Goal: Feedback & Contribution: Contribute content

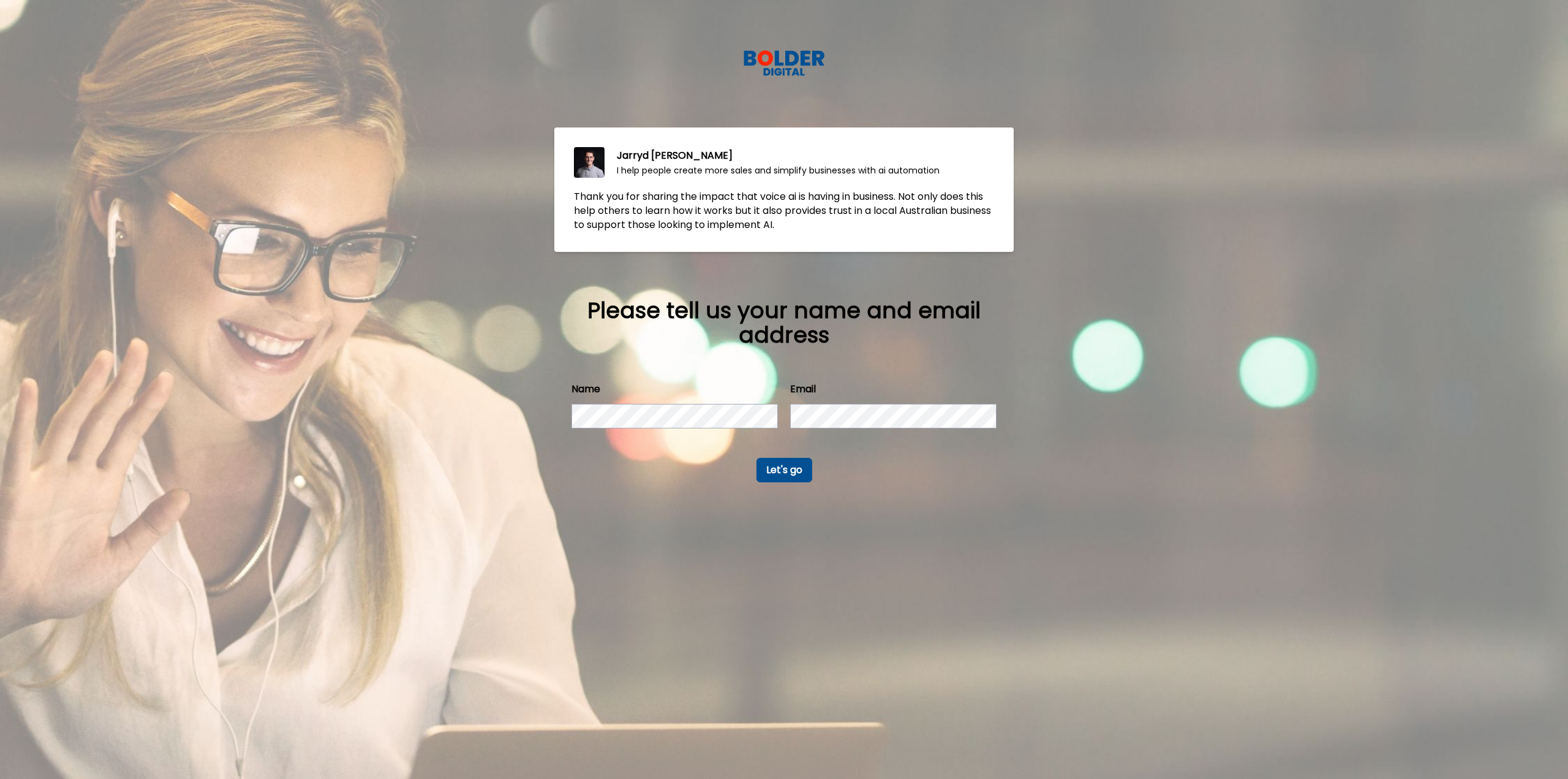
click at [510, 458] on button "Let's go" at bounding box center [784, 470] width 56 height 25
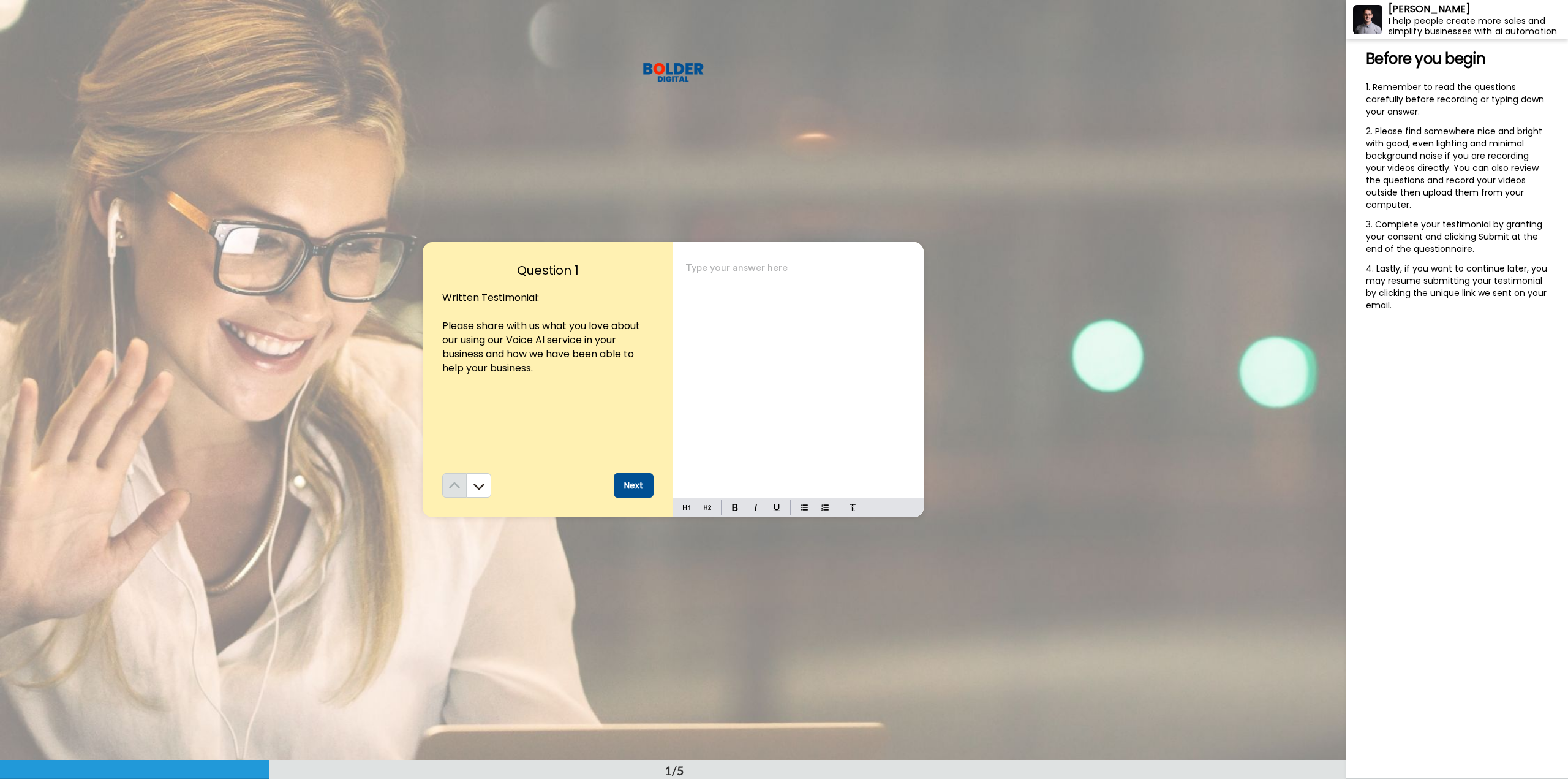
click at [510, 372] on div "Type your answer here ﻿" at bounding box center [798, 378] width 250 height 238
click at [510, 486] on button "Next" at bounding box center [633, 485] width 40 height 25
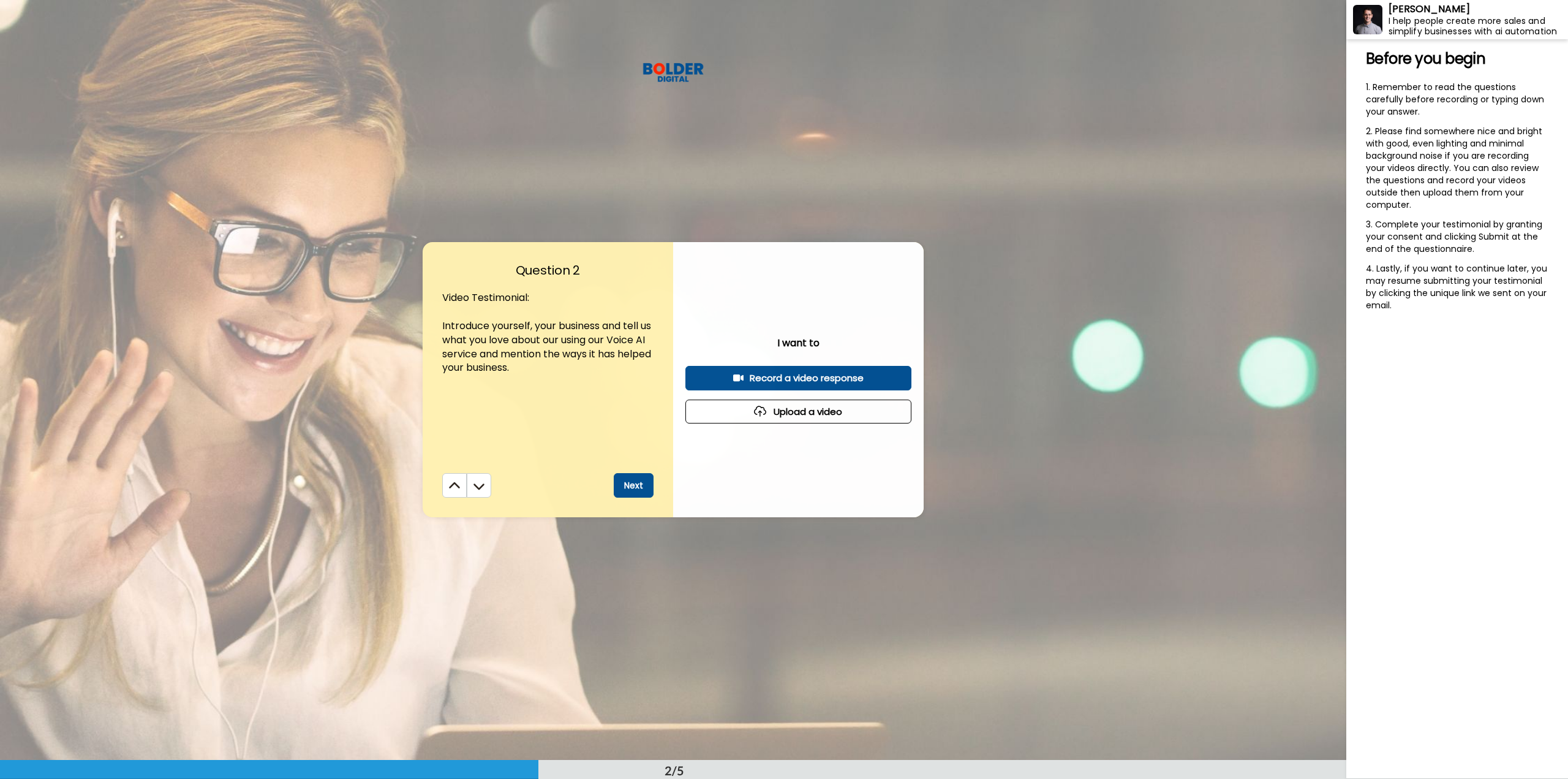
scroll to position [761, 0]
click at [510, 375] on div "Record a video response" at bounding box center [798, 377] width 206 height 13
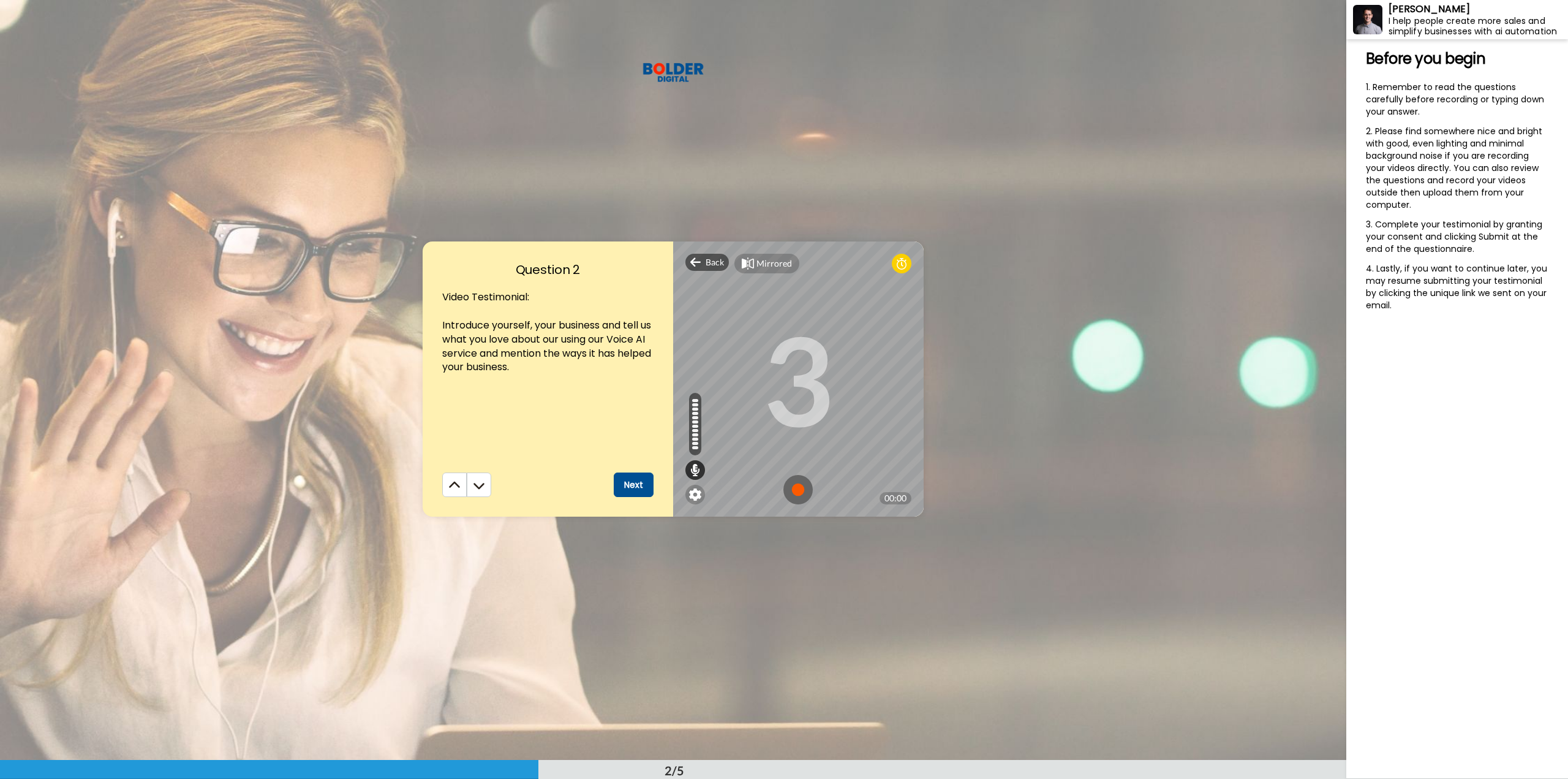
click at [510, 495] on img at bounding box center [798, 489] width 29 height 29
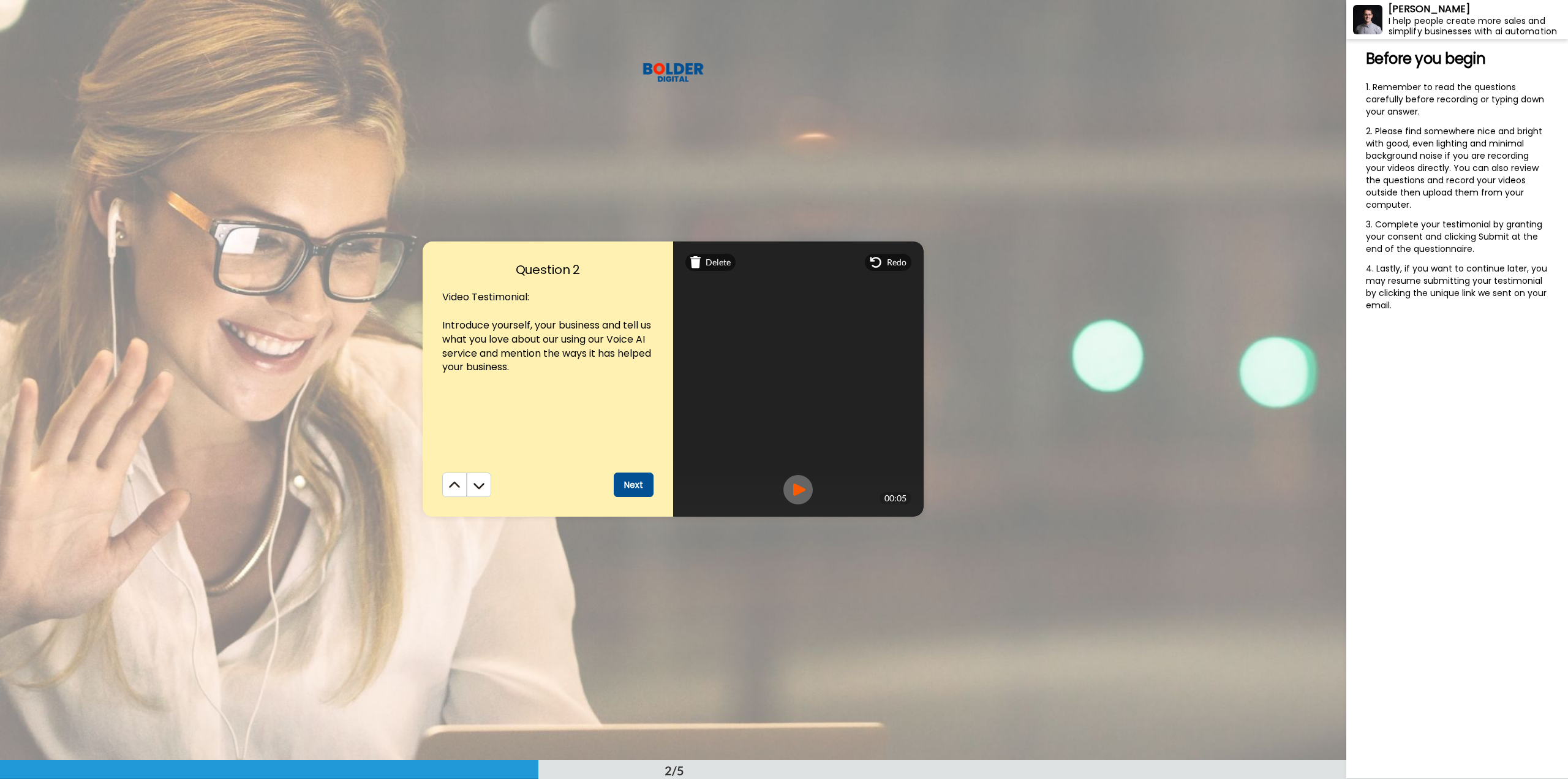
click at [510, 489] on img at bounding box center [798, 489] width 29 height 29
click at [510, 485] on button "Next" at bounding box center [633, 485] width 40 height 25
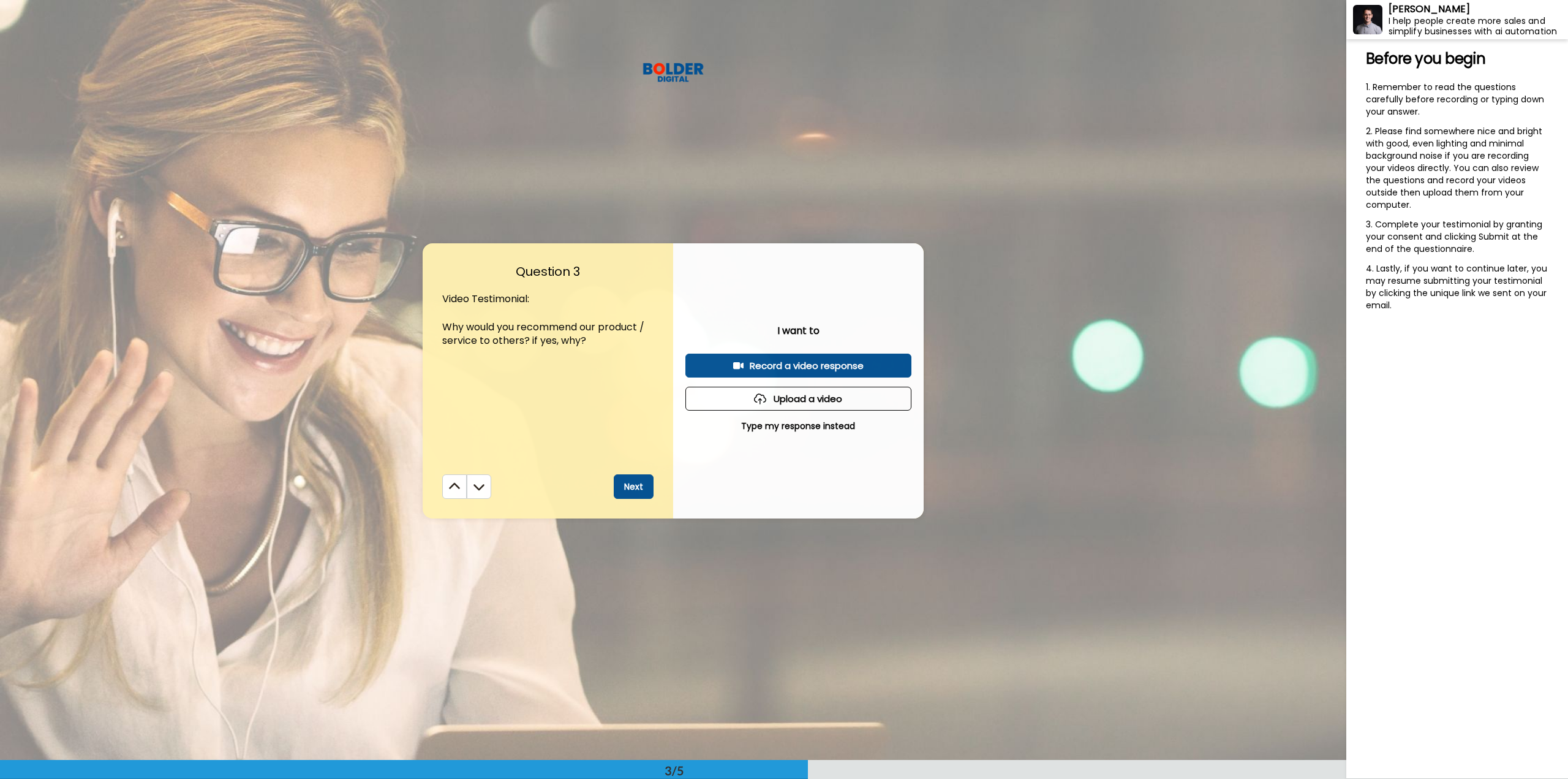
scroll to position [1520, 0]
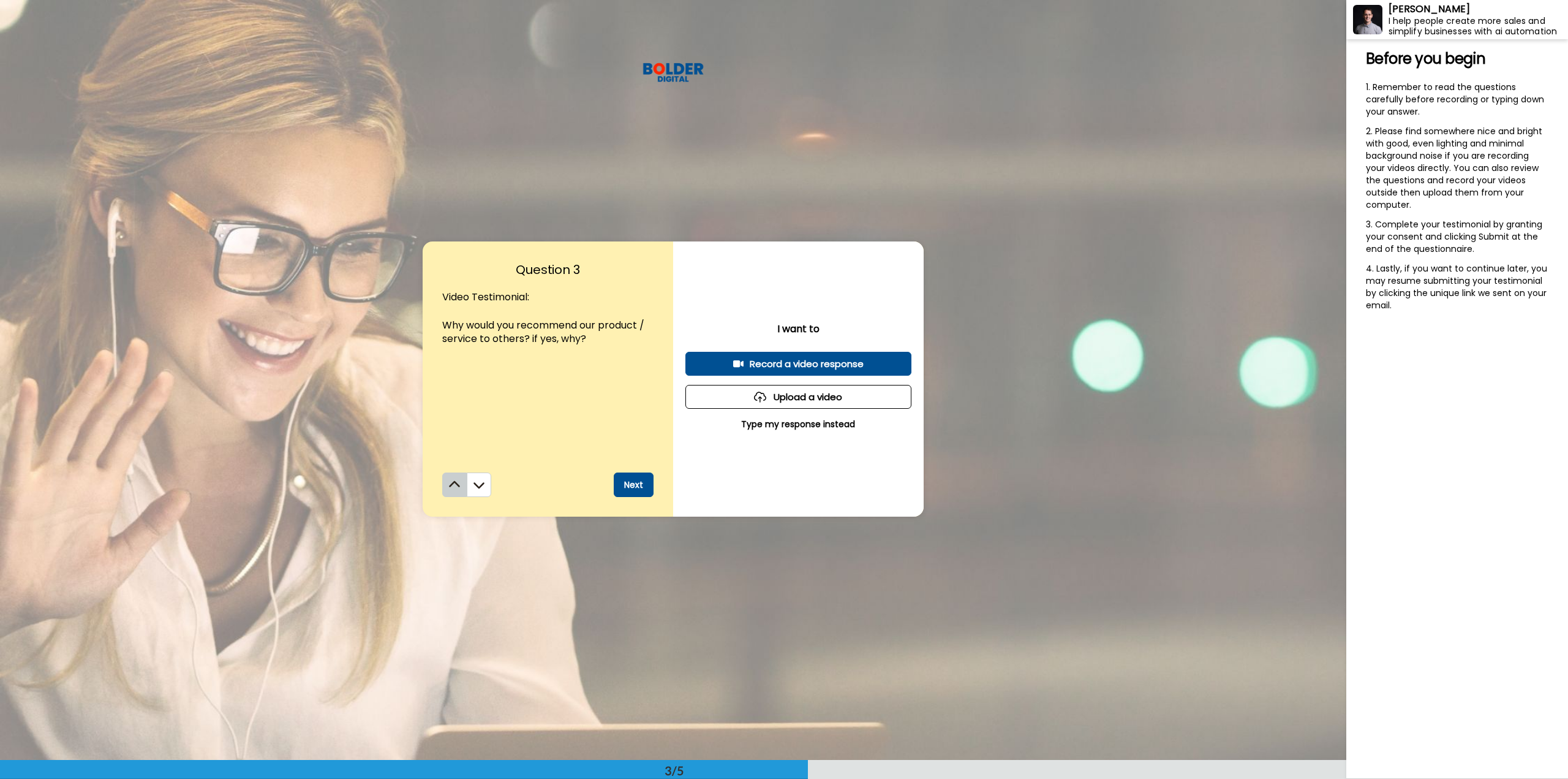
click at [449, 489] on icon at bounding box center [454, 484] width 12 height 12
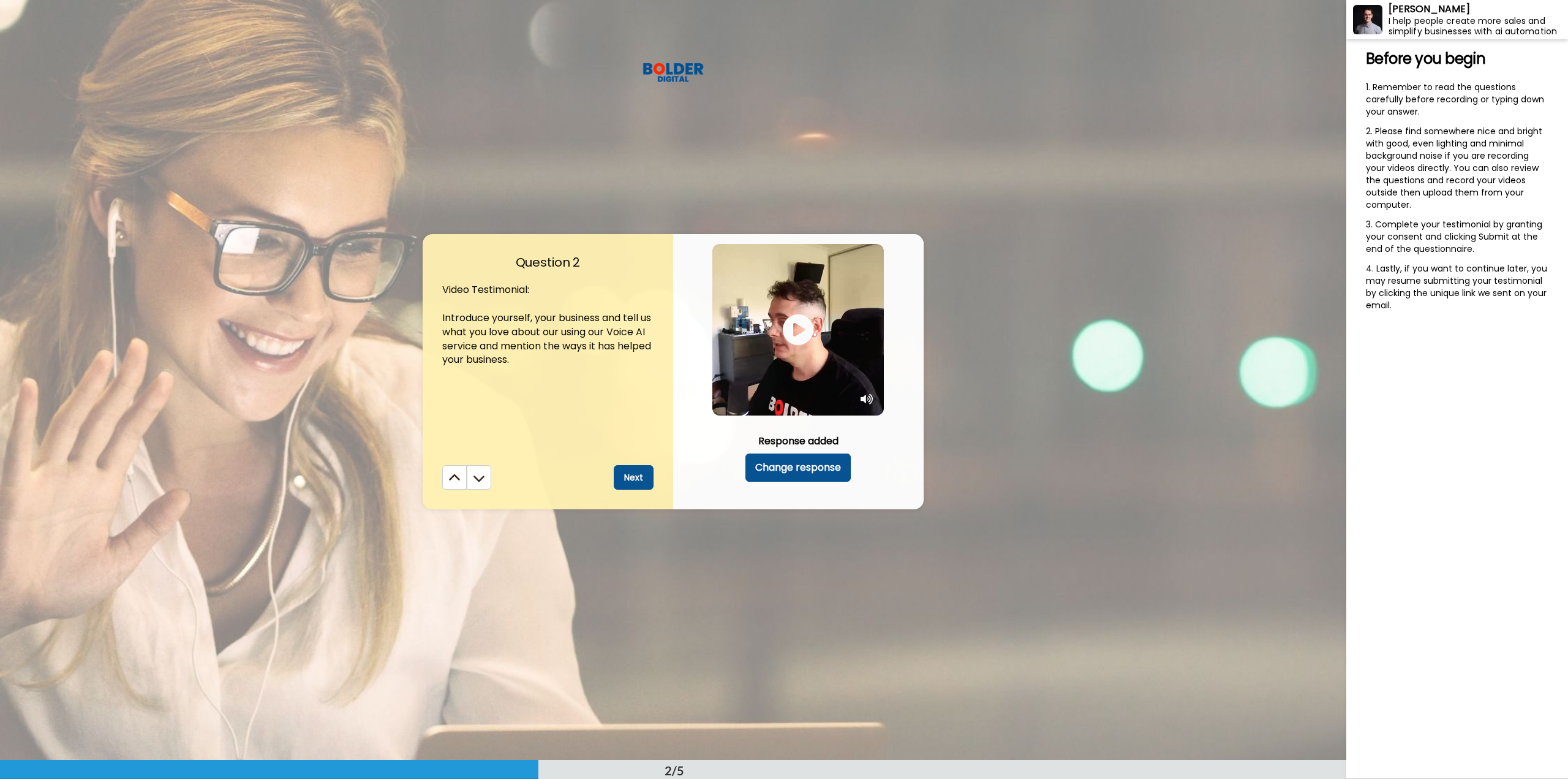
scroll to position [761, 0]
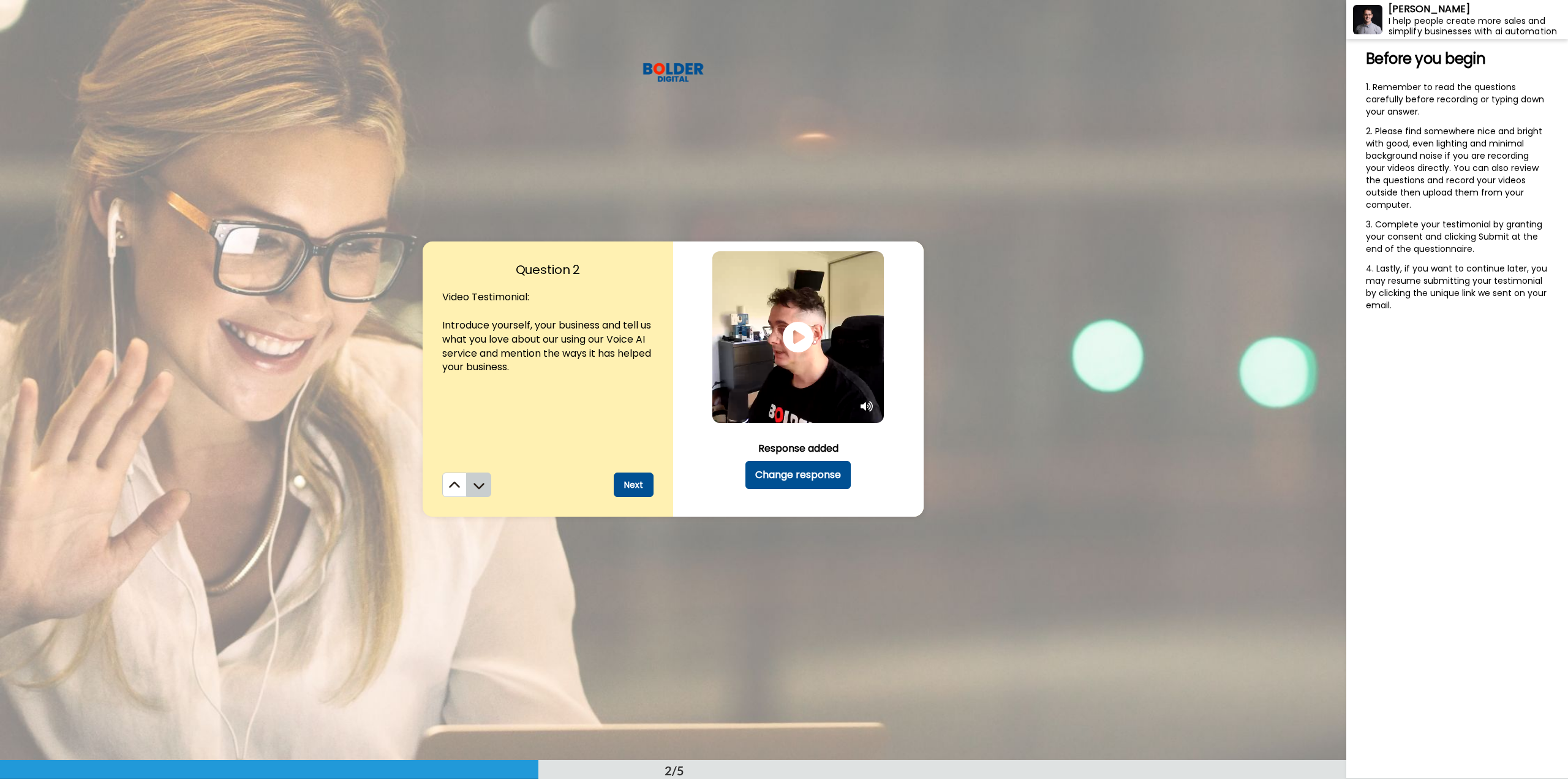
click at [478, 488] on icon at bounding box center [478, 485] width 12 height 12
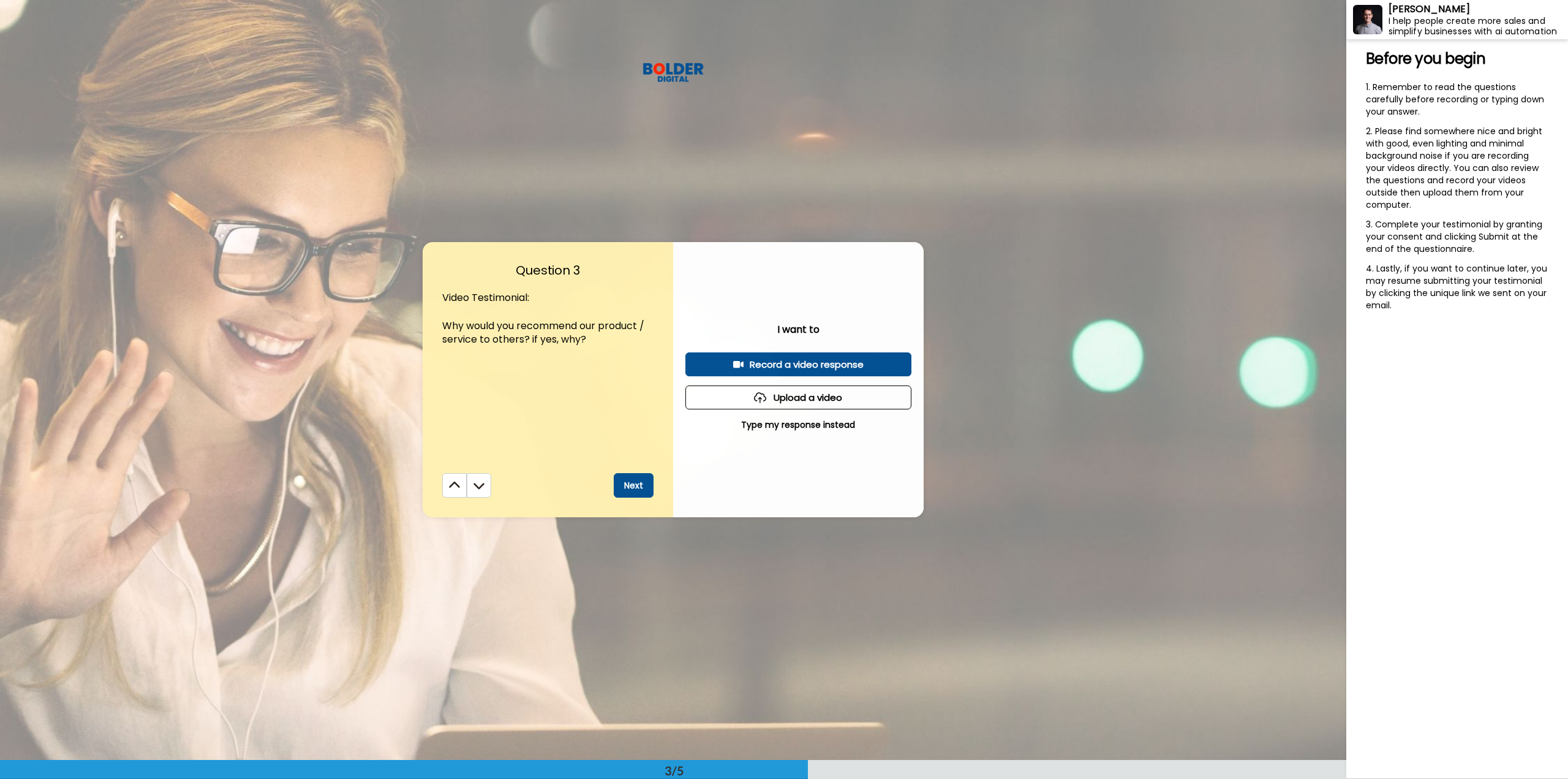
scroll to position [1520, 0]
click at [510, 488] on button "Next" at bounding box center [633, 485] width 40 height 25
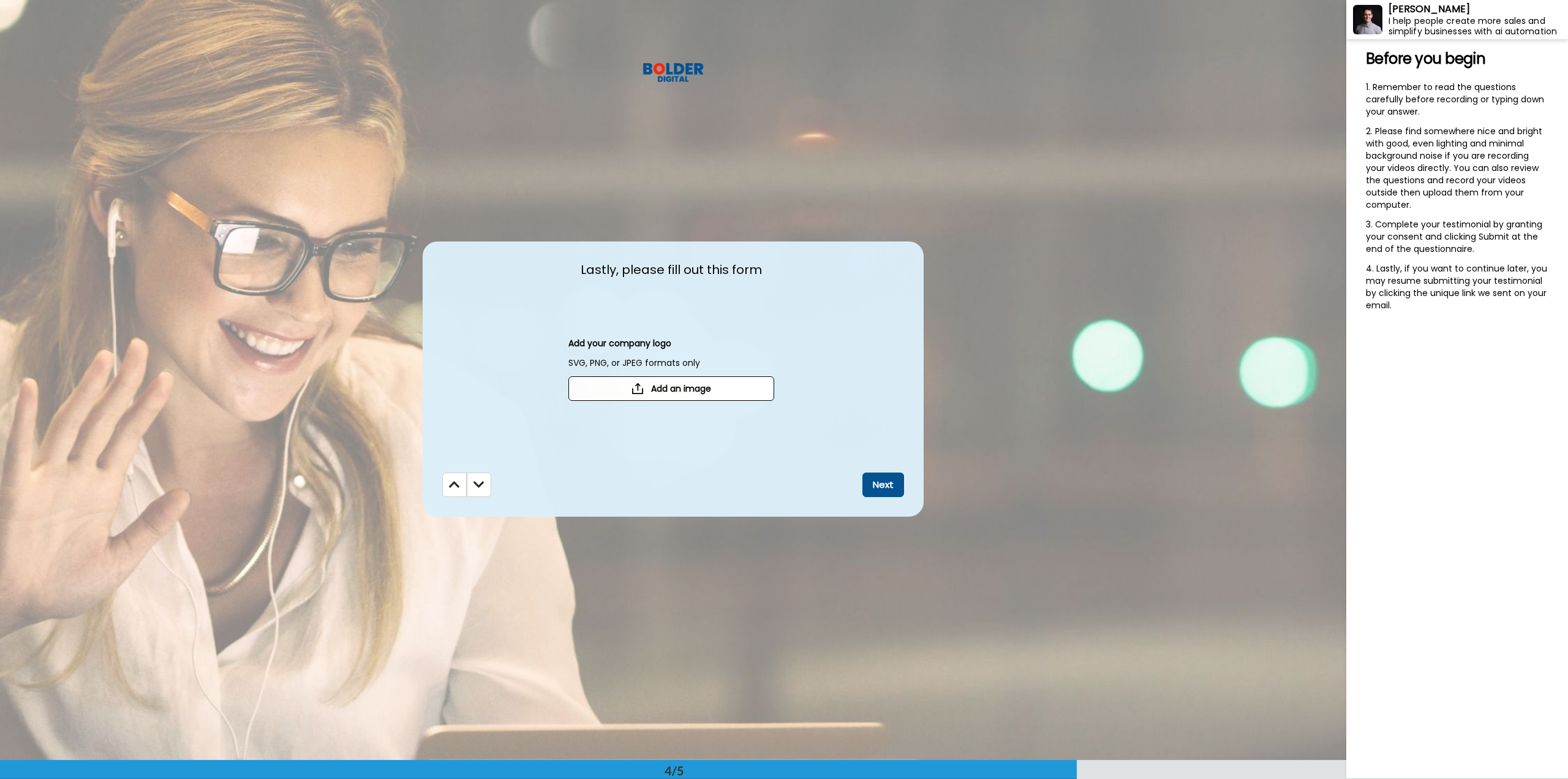
scroll to position [2280, 0]
click at [510, 489] on button "Next" at bounding box center [883, 485] width 41 height 25
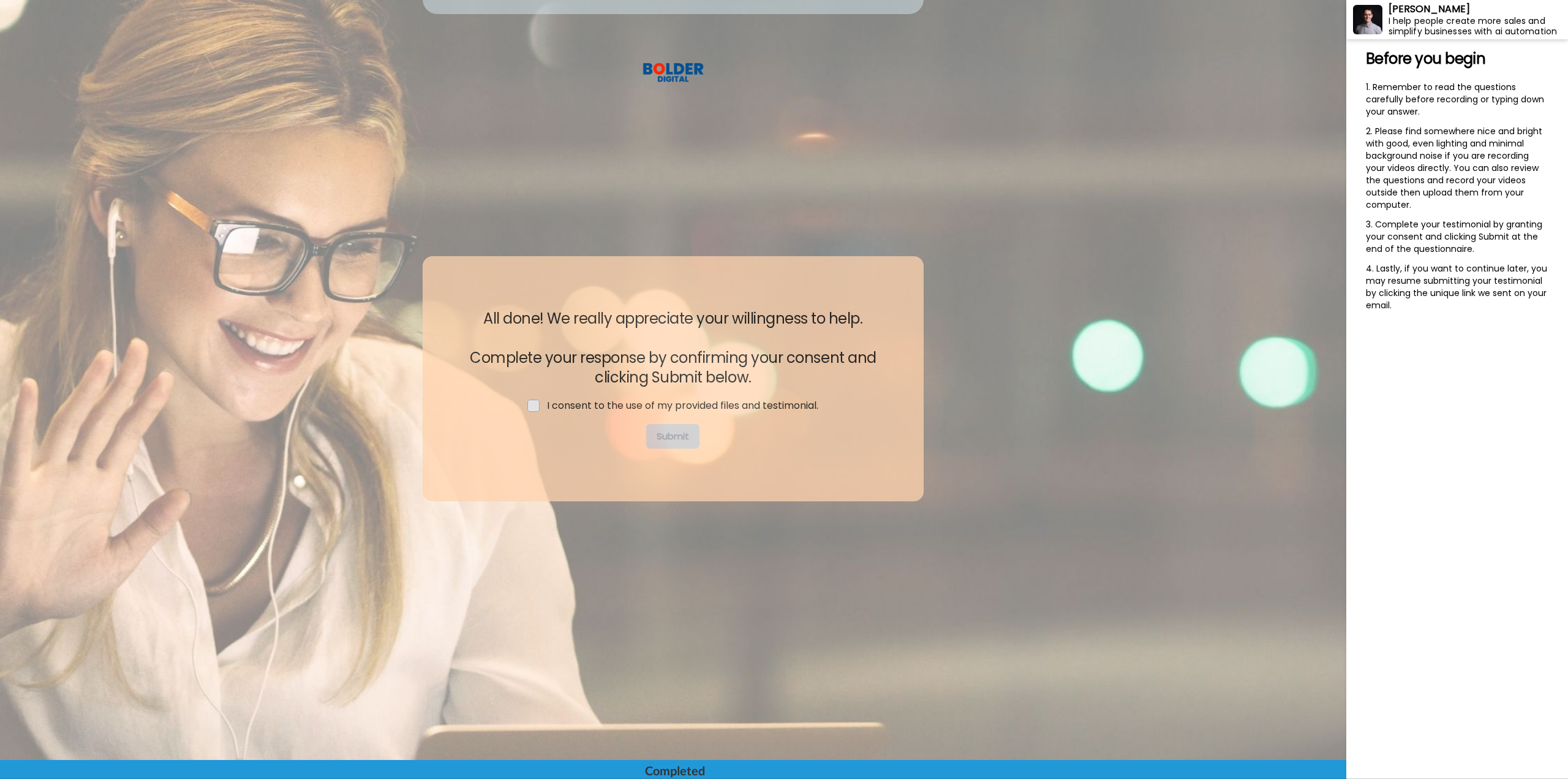
scroll to position [2782, 0]
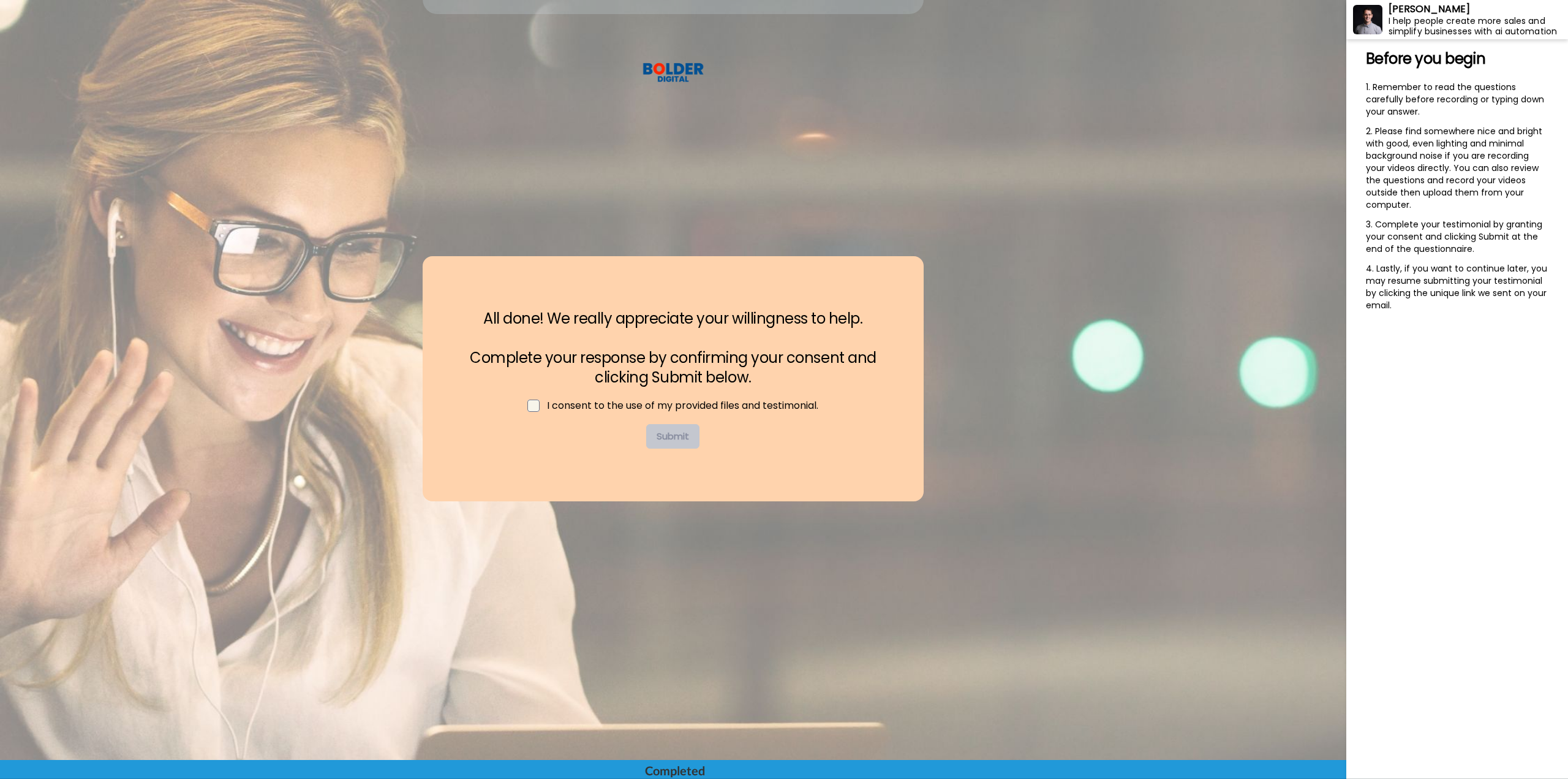
click at [510, 409] on span at bounding box center [533, 405] width 12 height 12
click at [510, 444] on button "Submit" at bounding box center [673, 436] width 53 height 25
